Goal: Information Seeking & Learning: Learn about a topic

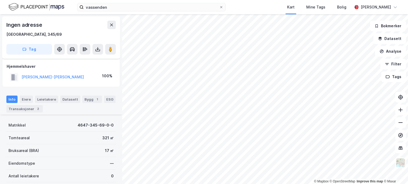
scroll to position [77, 0]
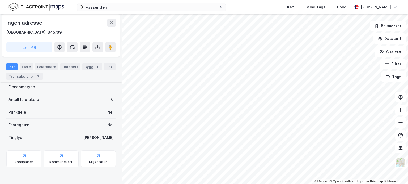
click at [124, 57] on div "© Mapbox © OpenStreetMap Improve this map © Maxar Ingen adresse Sunnfjord, 345/…" at bounding box center [204, 99] width 408 height 170
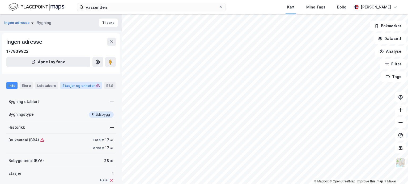
click at [77, 85] on div "Etasjer og enheter" at bounding box center [80, 85] width 37 height 5
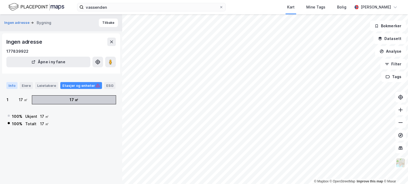
click at [11, 86] on div "Info" at bounding box center [11, 85] width 11 height 7
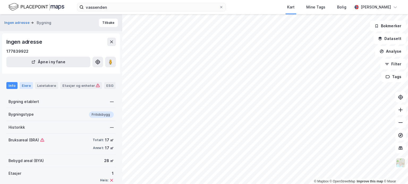
click at [26, 86] on div "Eiere" at bounding box center [26, 85] width 13 height 7
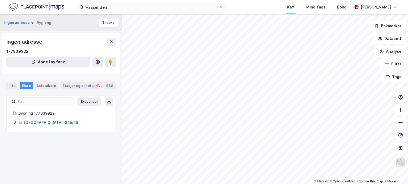
click at [36, 122] on link "[GEOGRAPHIC_DATA], 345/69" at bounding box center [51, 122] width 54 height 5
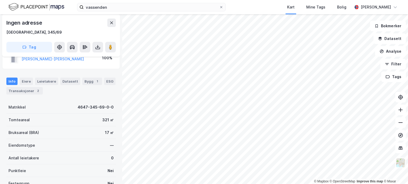
scroll to position [27, 0]
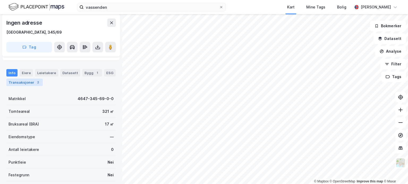
click at [20, 80] on div "Transaksjoner 2" at bounding box center [24, 82] width 36 height 7
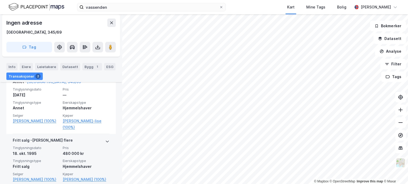
scroll to position [124, 0]
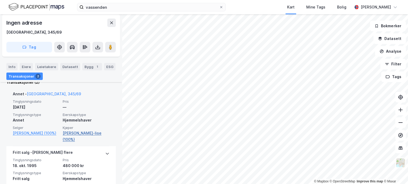
click at [73, 133] on link "Gjesdal Trine-lise (100%)" at bounding box center [86, 136] width 47 height 13
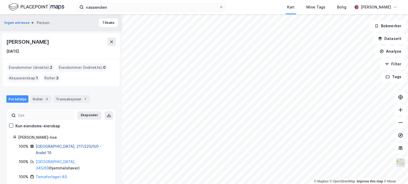
click at [46, 145] on link "Oslo, 217/225/0/0 - Andel 19" at bounding box center [69, 149] width 66 height 11
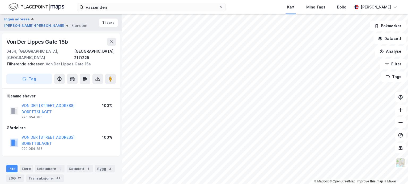
scroll to position [124, 0]
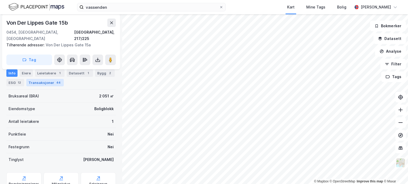
click at [40, 81] on div "Transaksjoner 44" at bounding box center [44, 82] width 37 height 7
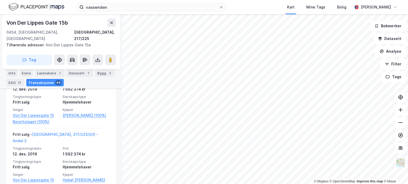
scroll to position [1743, 0]
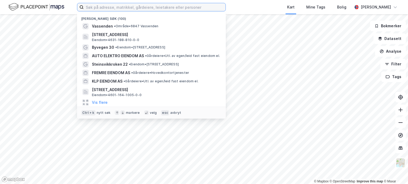
click at [172, 7] on input at bounding box center [155, 7] width 142 height 8
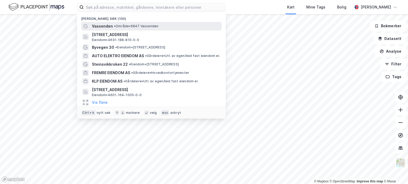
click at [158, 23] on div "Vassenden • Område • 6847 Vassenden" at bounding box center [156, 26] width 128 height 6
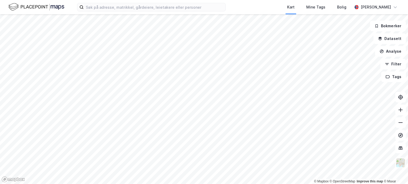
click at [69, 14] on div "Kart Mine Tags Bolig [PERSON_NAME] © Mapbox © OpenStreetMap Improve this map © …" at bounding box center [204, 92] width 408 height 184
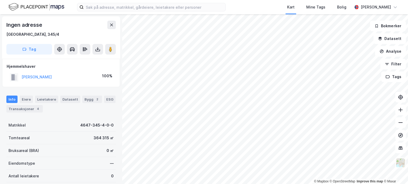
click at [261, 2] on div "Kart Mine Tags Bolig [PERSON_NAME] © Mapbox © OpenStreetMap Improve this map © …" at bounding box center [204, 92] width 408 height 184
click at [38, 109] on div "4" at bounding box center [37, 108] width 5 height 5
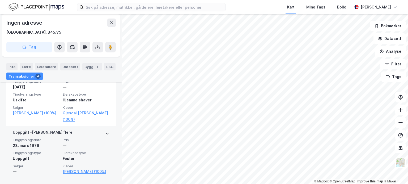
scroll to position [229, 0]
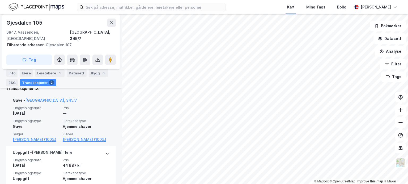
scroll to position [104, 0]
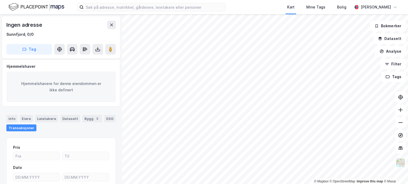
scroll to position [76, 0]
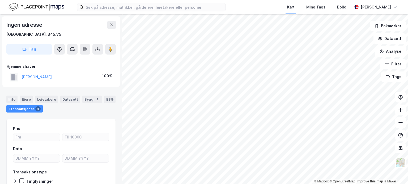
scroll to position [34, 0]
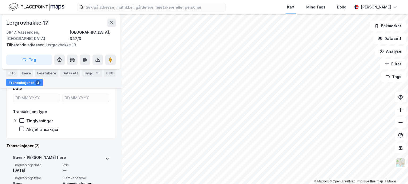
scroll to position [120, 0]
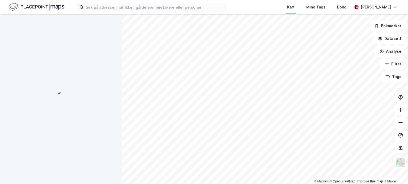
scroll to position [76, 0]
